Goal: Task Accomplishment & Management: Use online tool/utility

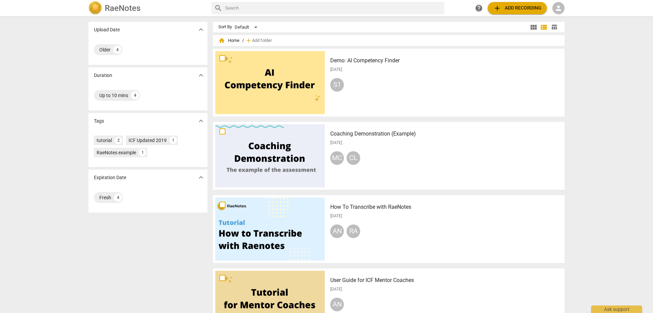
click at [516, 8] on span "add Add recording" at bounding box center [517, 8] width 48 height 8
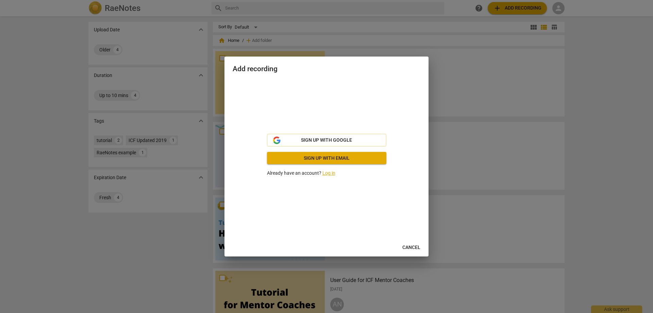
click at [330, 173] on link "Log in" at bounding box center [328, 172] width 13 height 5
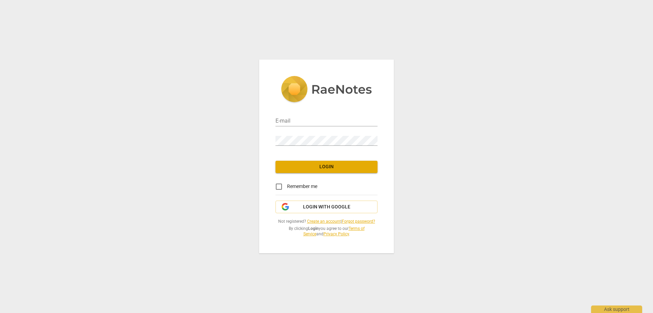
click at [281, 115] on div "E-mail" at bounding box center [327, 118] width 102 height 15
click at [282, 116] on input "email" at bounding box center [327, 121] width 102 height 10
type input "vpelan@integratedfocus.com"
click at [330, 164] on span "Login" at bounding box center [326, 166] width 91 height 7
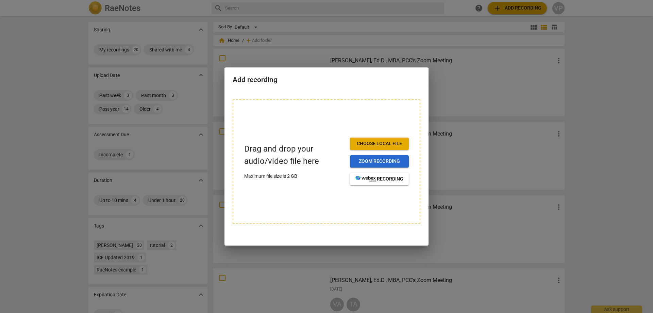
click at [364, 161] on span "Zoom recording" at bounding box center [379, 161] width 48 height 7
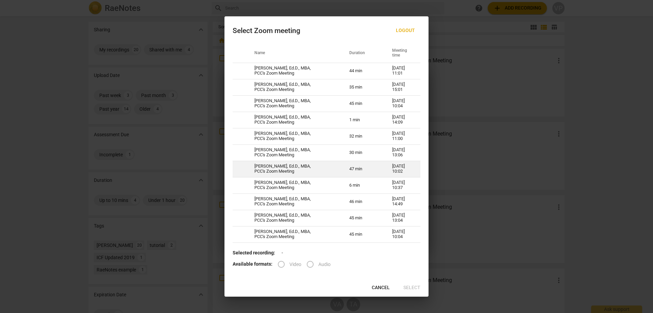
click at [348, 167] on td "47 min" at bounding box center [362, 169] width 43 height 16
radio input "true"
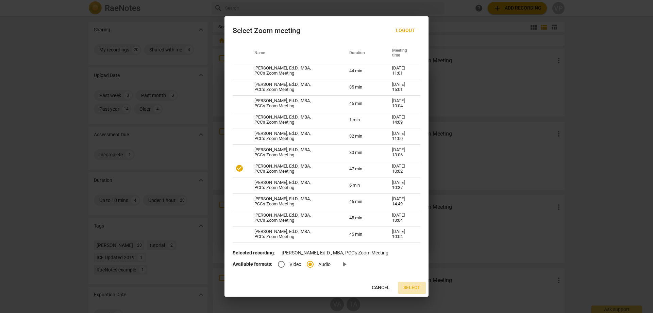
click at [413, 286] on span "Select" at bounding box center [411, 287] width 17 height 7
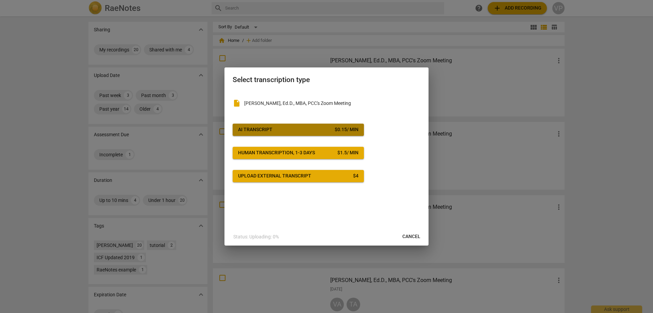
click at [246, 129] on div "AI Transcript" at bounding box center [255, 129] width 34 height 7
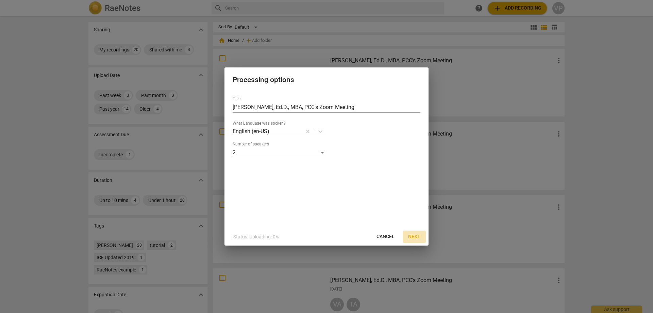
click at [413, 235] on span "Next" at bounding box center [414, 236] width 12 height 7
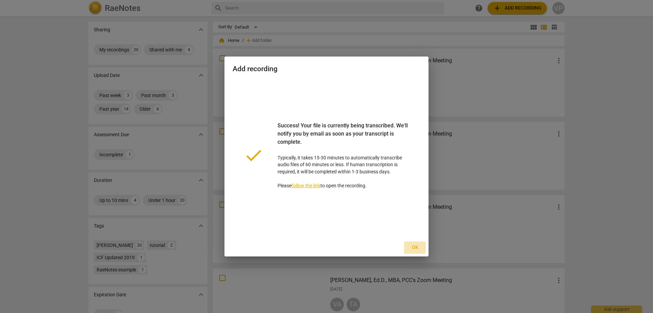
click at [415, 247] on span "Ok" at bounding box center [415, 247] width 11 height 7
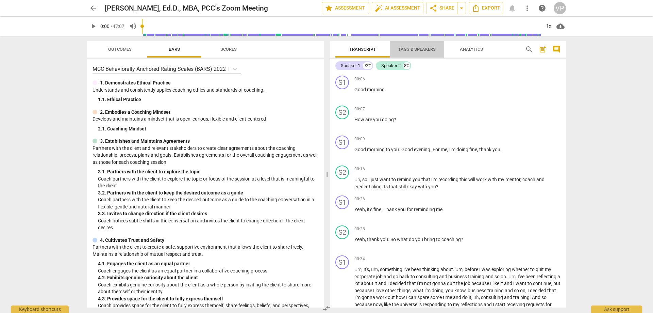
click at [416, 48] on span "Tags & Speakers" at bounding box center [416, 49] width 37 height 5
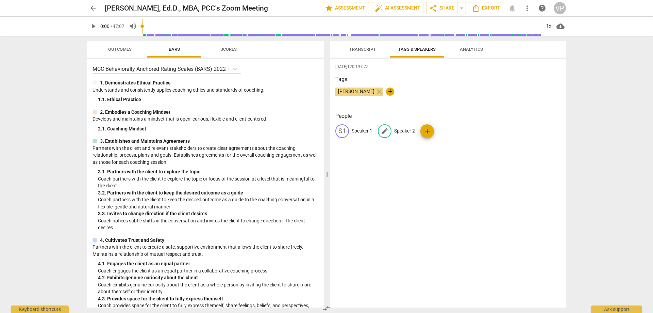
click at [399, 130] on p "Speaker 2" at bounding box center [404, 130] width 21 height 7
type input "[PERSON_NAME]"
click at [353, 131] on p "Speaker 1" at bounding box center [362, 130] width 21 height 7
type input "Aigul"
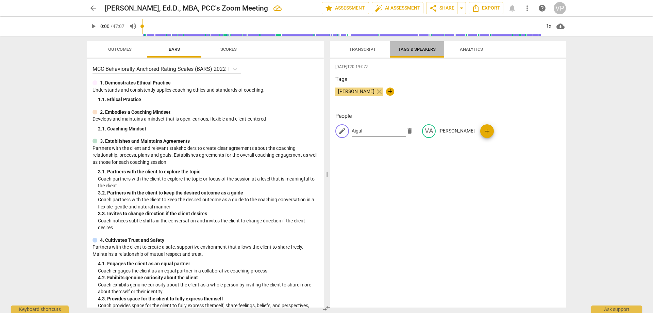
click at [414, 44] on button "Tags & Speakers" at bounding box center [417, 49] width 54 height 16
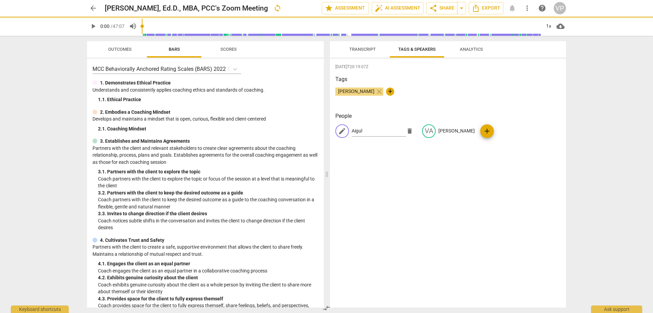
click at [365, 48] on span "Transcript" at bounding box center [362, 49] width 27 height 5
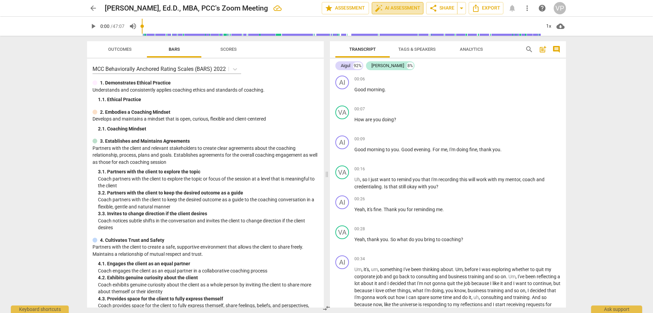
click at [398, 6] on span "auto_fix_high AI Assessment" at bounding box center [398, 8] width 46 height 8
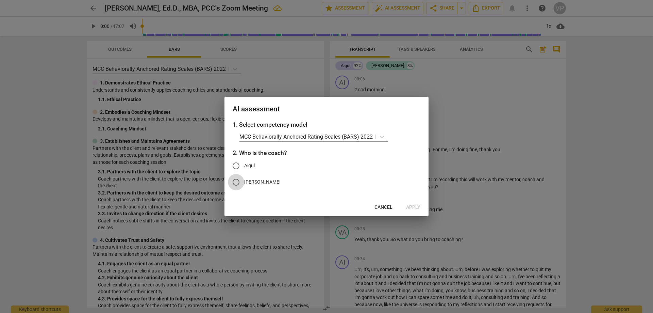
click at [236, 183] on input "[PERSON_NAME]" at bounding box center [236, 182] width 16 height 16
radio input "true"
click at [417, 209] on span "Apply" at bounding box center [413, 207] width 14 height 7
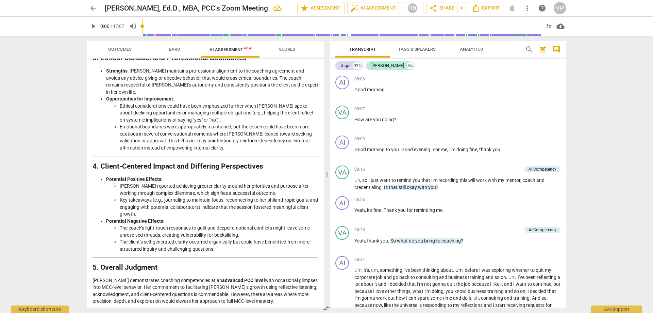
scroll to position [920, 0]
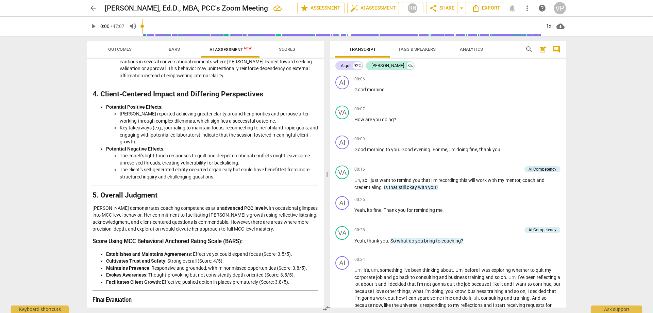
drag, startPoint x: 322, startPoint y: 100, endPoint x: 629, endPoint y: 214, distance: 327.7
click at [629, 214] on div "arrow_back [PERSON_NAME], Ed.D., MBA, PCC's Zoom Meeting edit star Assessment a…" at bounding box center [326, 156] width 653 height 313
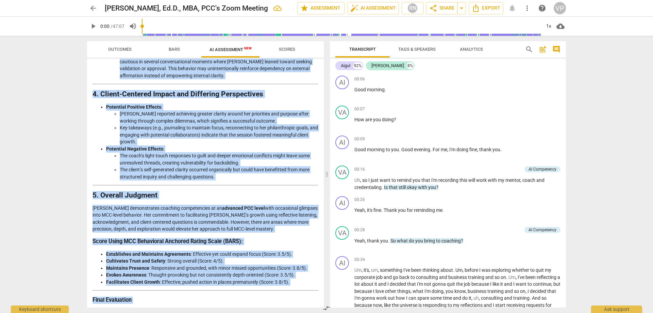
drag, startPoint x: 94, startPoint y: 80, endPoint x: 272, endPoint y: 310, distance: 291.7
click at [270, 309] on div "Outcomes Bars AI Assessment New Scores Disclaimer: AI can make mistakes. Consul…" at bounding box center [204, 174] width 245 height 277
copy div "Loremips do sit Ametc’a Elitsedd ei tem Incididu Utlabor Etdo magnaali enimad m…"
click at [486, 105] on div "VA play_arrow pause 00:07 + Add competency keyboard_arrow_right How are you doi…" at bounding box center [448, 118] width 236 height 30
click at [492, 12] on span "Export" at bounding box center [486, 8] width 29 height 8
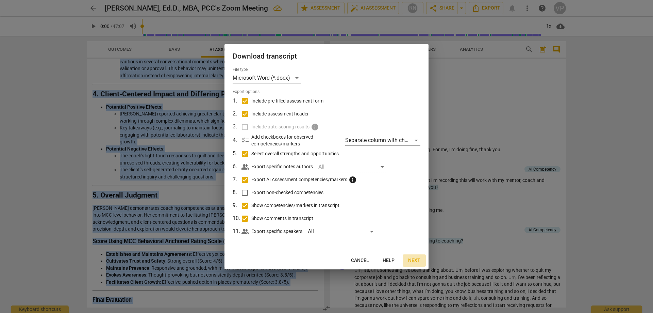
click at [413, 260] on span "Next" at bounding box center [414, 260] width 12 height 7
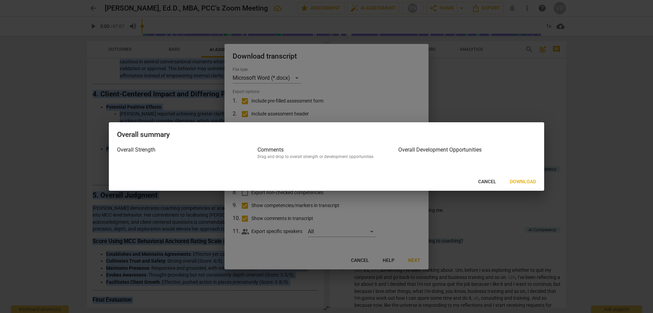
click at [519, 183] on span "Download" at bounding box center [523, 181] width 26 height 7
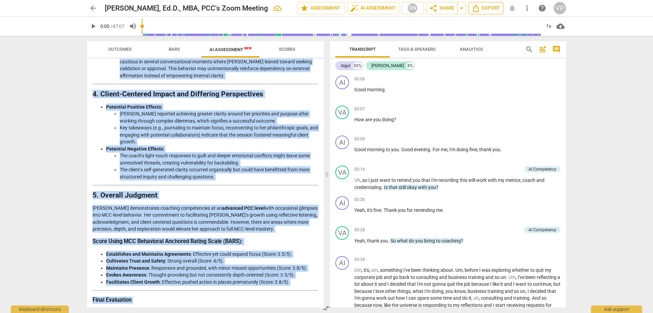
click at [485, 10] on span "Export" at bounding box center [486, 8] width 29 height 8
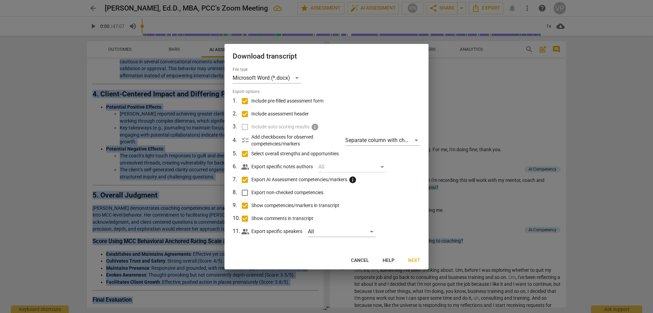
drag, startPoint x: 407, startPoint y: 271, endPoint x: 408, endPoint y: 260, distance: 11.2
click at [408, 260] on span "Next" at bounding box center [414, 260] width 12 height 7
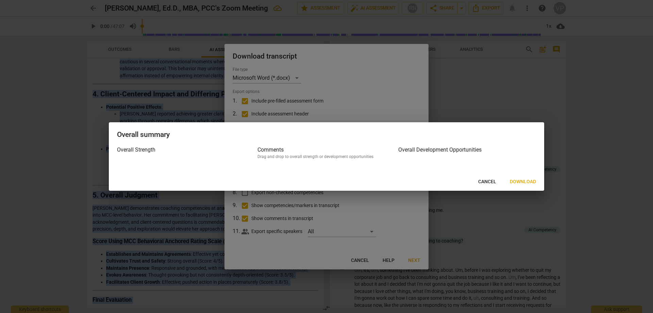
click at [517, 178] on button "Download" at bounding box center [522, 182] width 37 height 12
